Goal: Navigation & Orientation: Go to known website

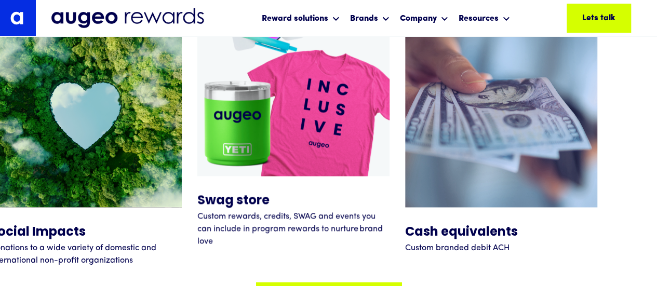
scroll to position [4705, 0]
